Goal: Transaction & Acquisition: Purchase product/service

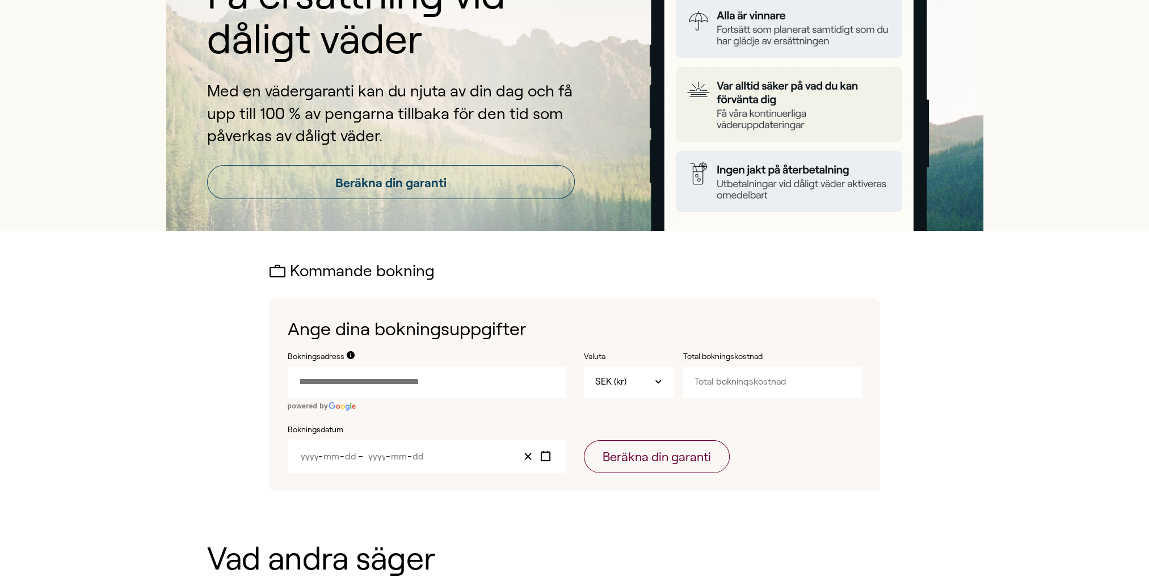
scroll to position [170, 0]
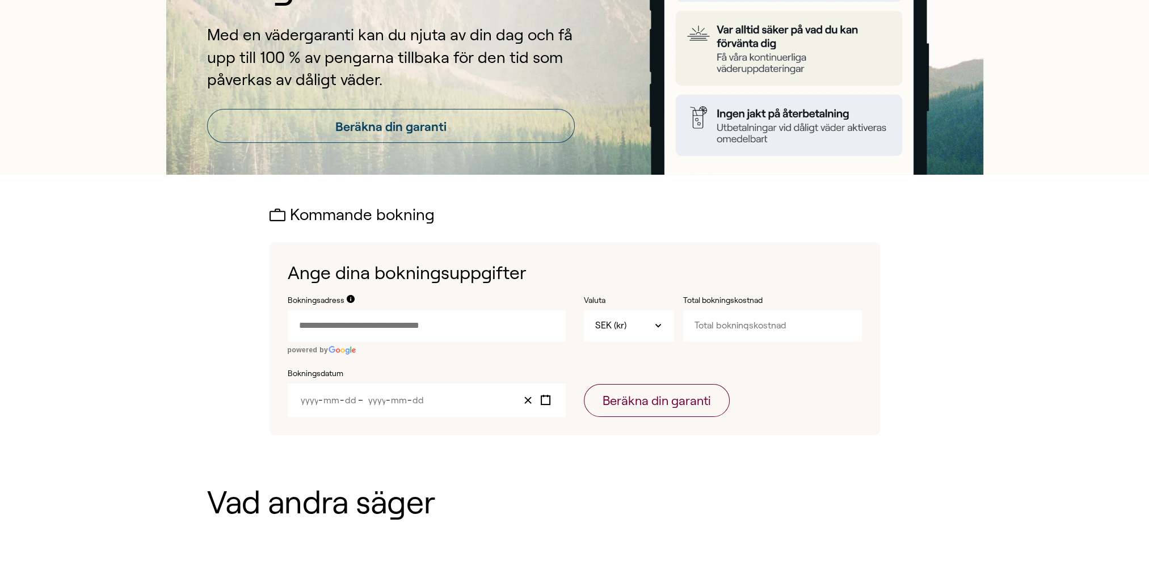
click at [452, 321] on input "Bokningsadress" at bounding box center [427, 325] width 278 height 31
click at [378, 326] on input "Bokningsadress" at bounding box center [427, 325] width 278 height 31
paste input "text"
type input "**********"
click at [728, 322] on input "Total bokningskostnad" at bounding box center [772, 325] width 179 height 31
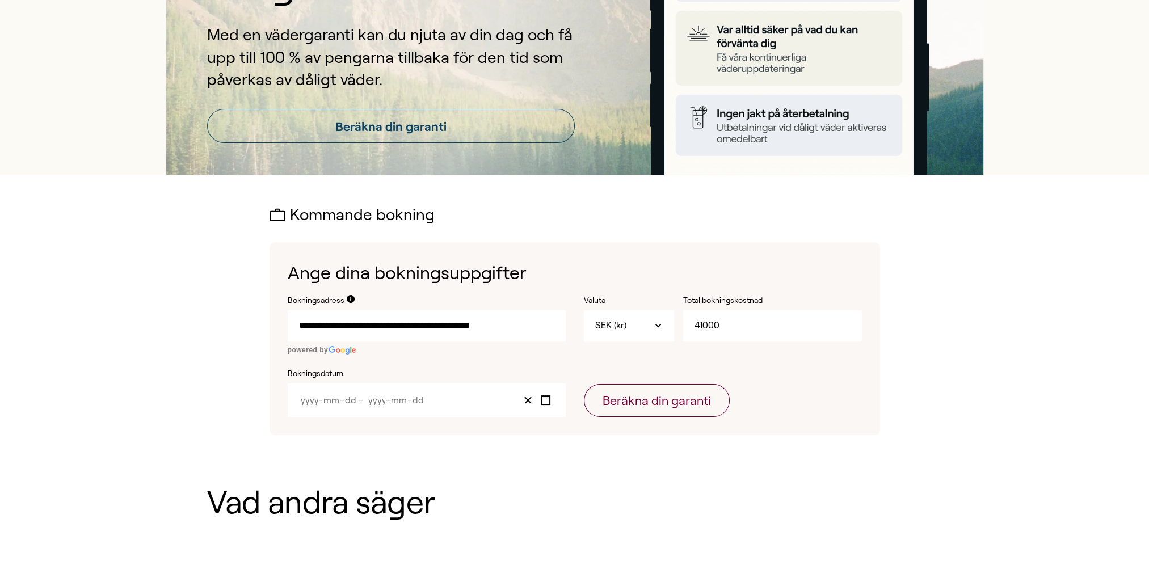
type input "41000"
click at [358, 399] on span "–" at bounding box center [362, 400] width 9 height 10
click at [545, 402] on icon "Toggle calendar" at bounding box center [545, 400] width 11 height 11
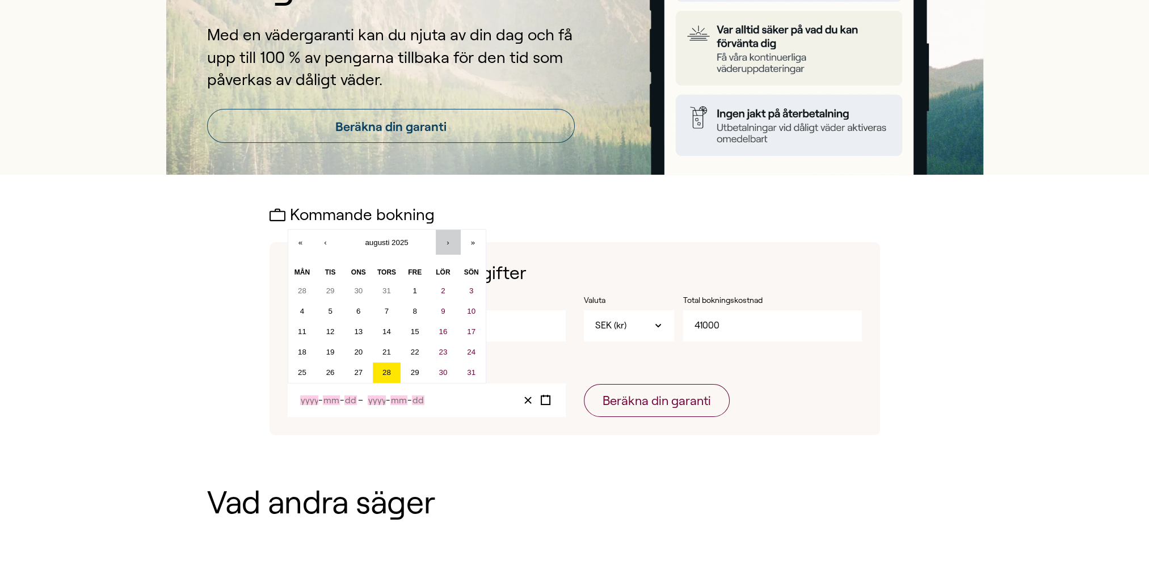
click at [448, 235] on button "›" at bounding box center [448, 242] width 25 height 25
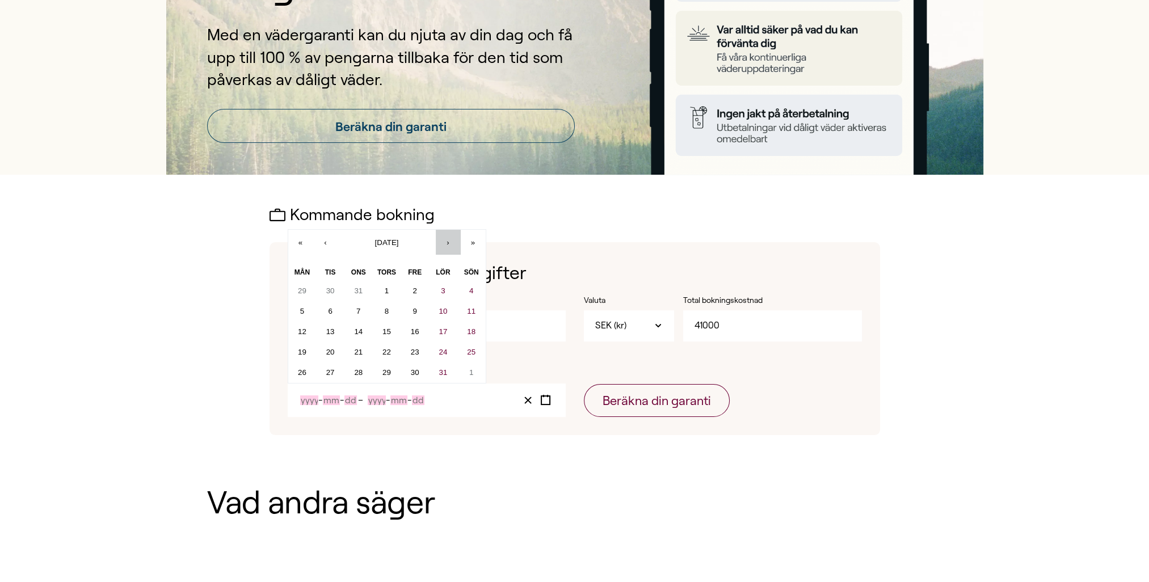
click at [448, 235] on button "›" at bounding box center [448, 242] width 25 height 25
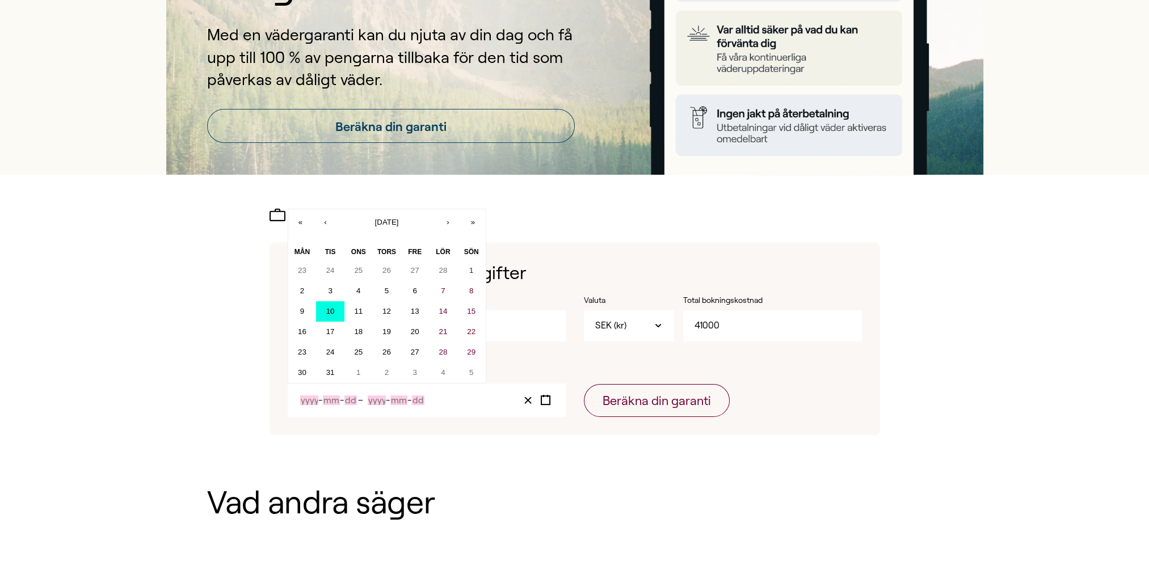
click at [332, 310] on abbr "10" at bounding box center [330, 311] width 9 height 9
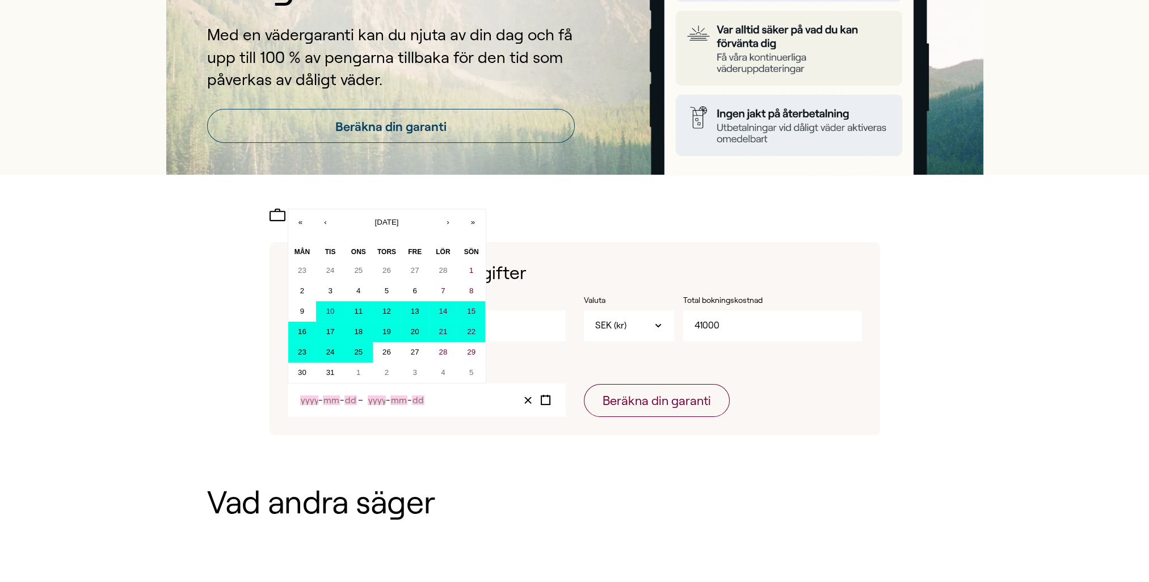
click at [356, 354] on abbr "25" at bounding box center [358, 352] width 9 height 9
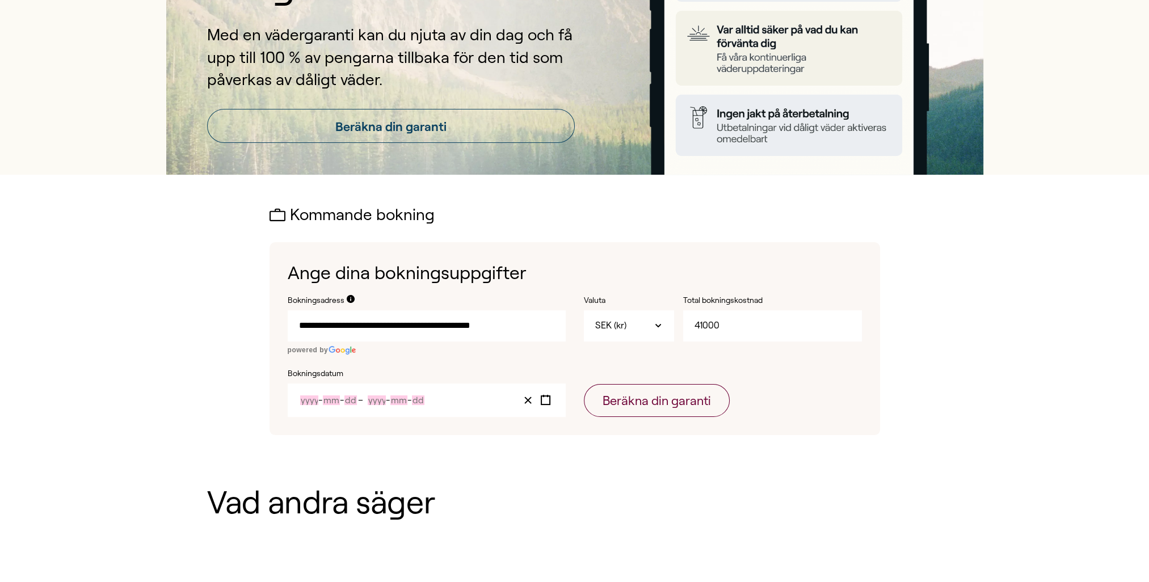
type input "2026"
type input "3"
type input "10"
type input "2026"
type input "3"
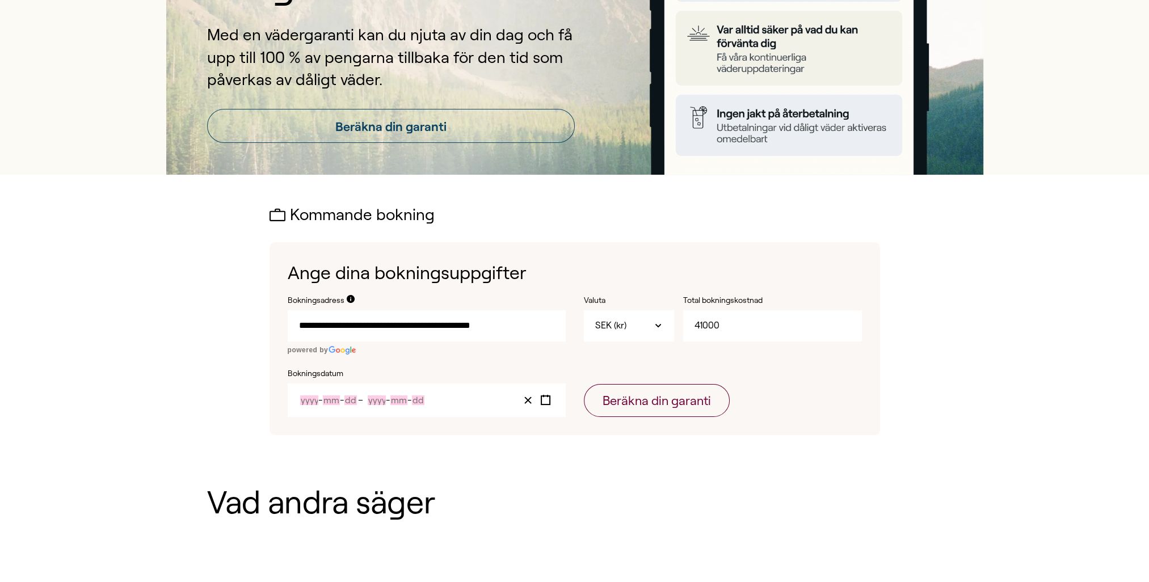
type input "25"
click at [622, 399] on button "Beräkna din garanti" at bounding box center [657, 400] width 146 height 33
click at [415, 360] on form "**********" at bounding box center [575, 356] width 574 height 123
click at [295, 324] on input "**********" at bounding box center [427, 325] width 278 height 31
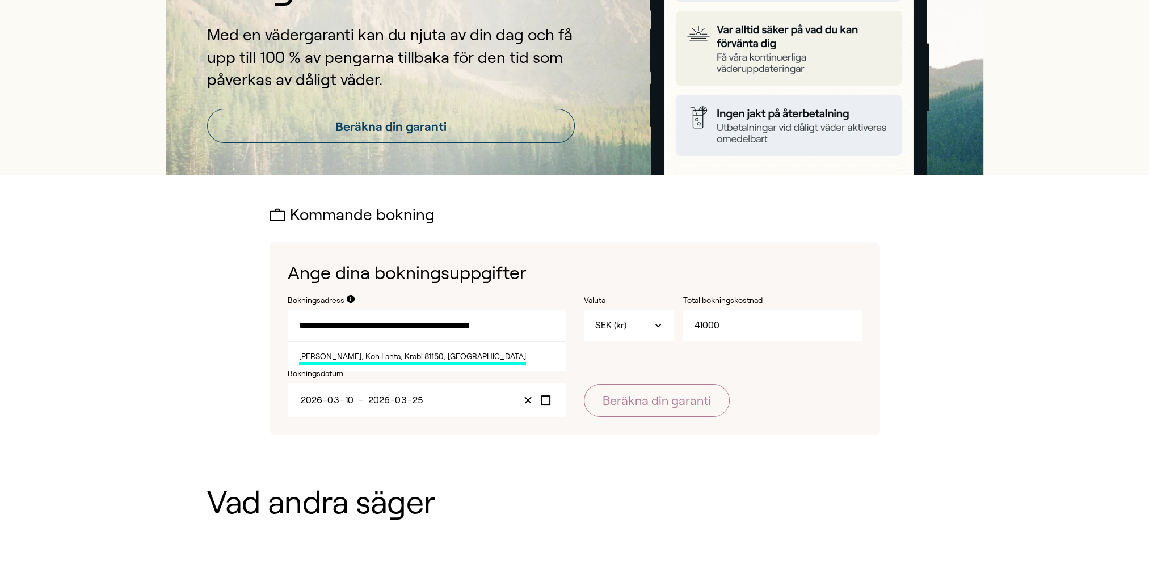
click at [322, 358] on span "[PERSON_NAME], Koh Lanta, Krabi 81150, [GEOGRAPHIC_DATA]" at bounding box center [412, 358] width 227 height 14
type input "**********"
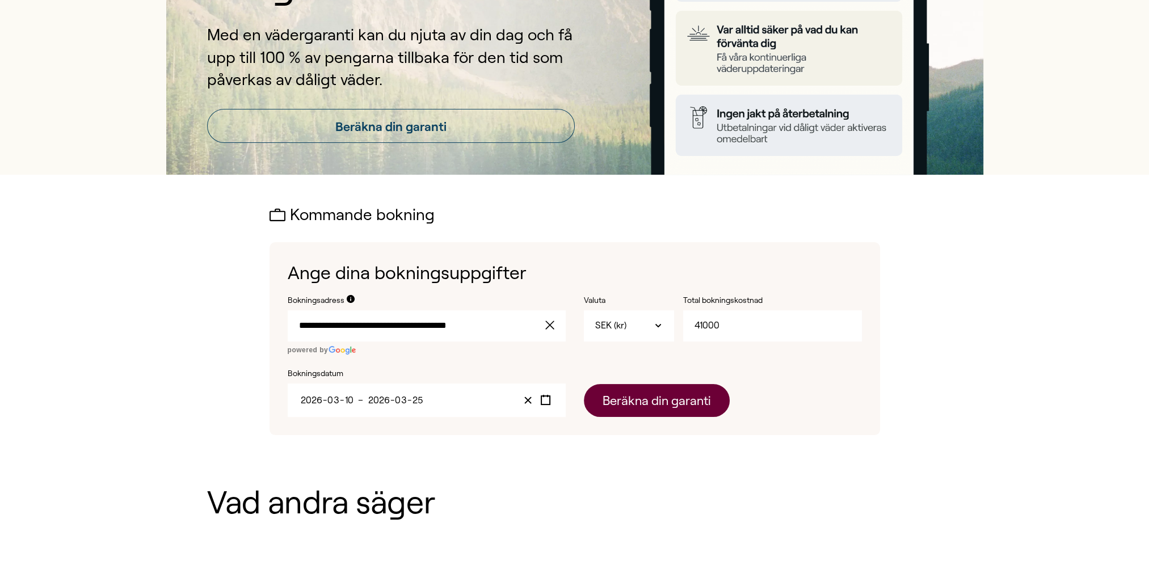
click at [624, 407] on button "Beräkna din garanti" at bounding box center [657, 400] width 146 height 33
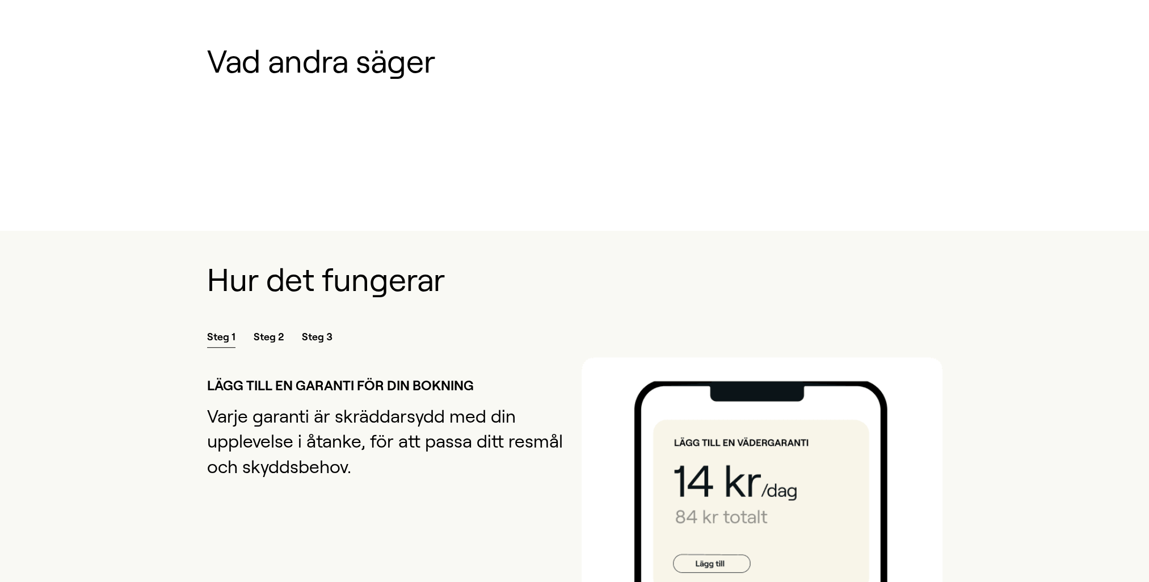
scroll to position [1021, 0]
